Goal: Transaction & Acquisition: Obtain resource

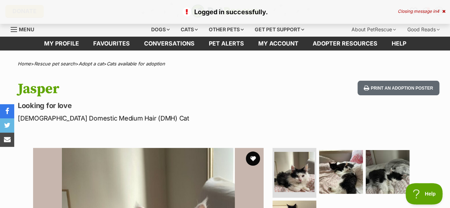
click at [193, 27] on div "Cats" at bounding box center [189, 29] width 27 height 14
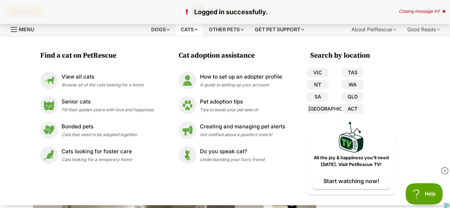
click at [115, 84] on span "Browse all of the cats looking for a home" at bounding box center [102, 84] width 82 height 5
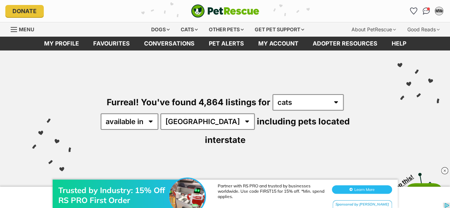
click at [443, 170] on img at bounding box center [444, 170] width 7 height 7
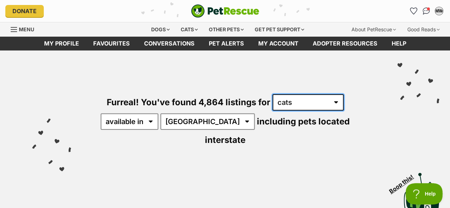
click at [302, 97] on select "any type of pet cats dogs other pets" at bounding box center [307, 102] width 71 height 16
click at [236, 166] on div "Visit PetRescue TV (external site) Boop this!" at bounding box center [225, 192] width 428 height 52
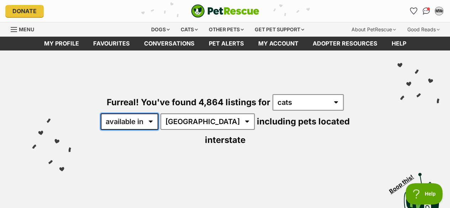
click at [143, 124] on select "available in located in" at bounding box center [130, 121] width 58 height 16
select select "disabled"
click at [101, 113] on select "available in located in" at bounding box center [130, 121] width 58 height 16
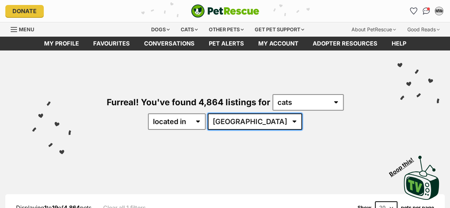
click at [272, 120] on select "Australia ACT NSW NT QLD SA TAS VIC WA" at bounding box center [255, 121] width 94 height 16
select select "[GEOGRAPHIC_DATA]"
click at [230, 113] on select "Australia ACT NSW NT QLD SA TAS VIC WA" at bounding box center [255, 121] width 94 height 16
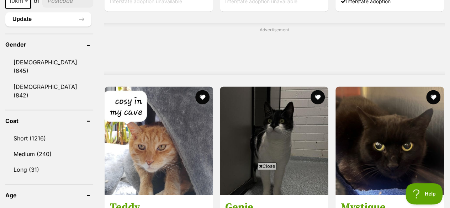
scroll to position [659, 0]
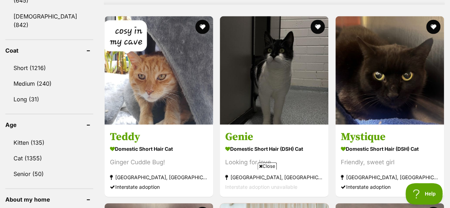
click at [38, 135] on link "Kitten (135)" at bounding box center [49, 142] width 88 height 15
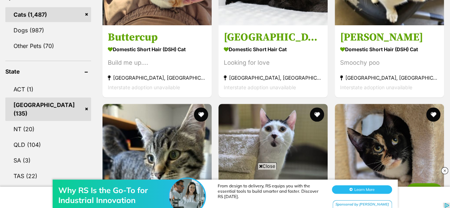
click at [443, 171] on img at bounding box center [444, 170] width 7 height 7
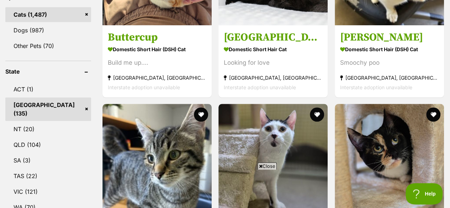
click at [266, 165] on span "Close" at bounding box center [266, 165] width 19 height 7
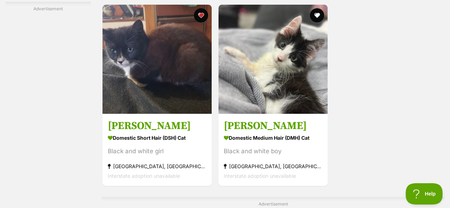
scroll to position [1493, 0]
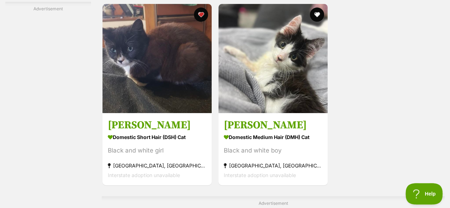
click at [279, 84] on img at bounding box center [272, 58] width 109 height 109
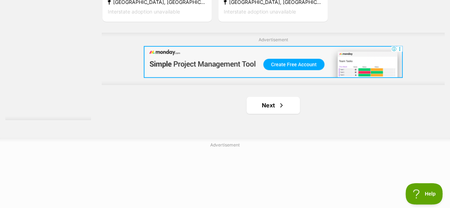
scroll to position [1657, 0]
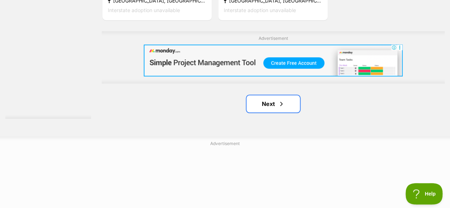
click at [281, 104] on span "Next page" at bounding box center [281, 104] width 7 height 9
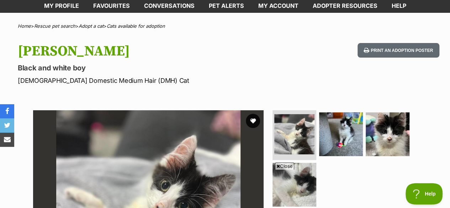
scroll to position [37, 0]
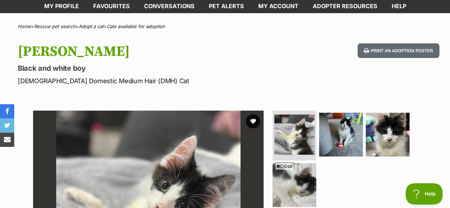
click at [281, 167] on span "Close" at bounding box center [284, 165] width 19 height 7
click at [253, 120] on button "favourite" at bounding box center [253, 121] width 14 height 14
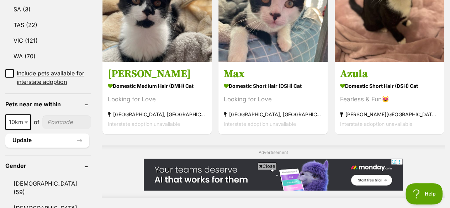
click at [260, 166] on icon at bounding box center [261, 166] width 4 height 5
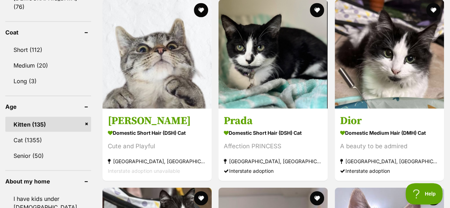
scroll to position [676, 0]
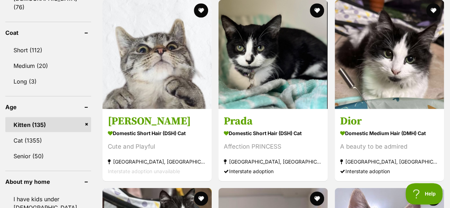
click at [409, 50] on img at bounding box center [388, 54] width 109 height 109
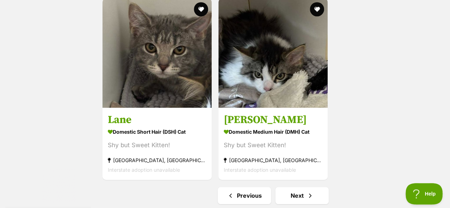
scroll to position [0, 0]
click at [297, 194] on link "Next" at bounding box center [301, 195] width 53 height 17
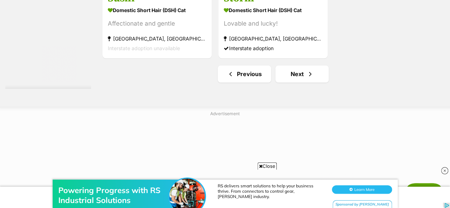
scroll to position [1754, 0]
click at [225, 77] on link "Previous" at bounding box center [243, 73] width 53 height 17
